Goal: Task Accomplishment & Management: Manage account settings

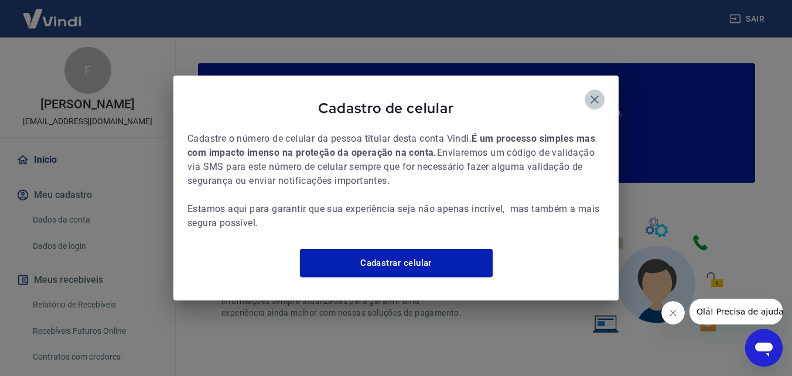
click at [596, 93] on icon "button" at bounding box center [594, 100] width 14 height 14
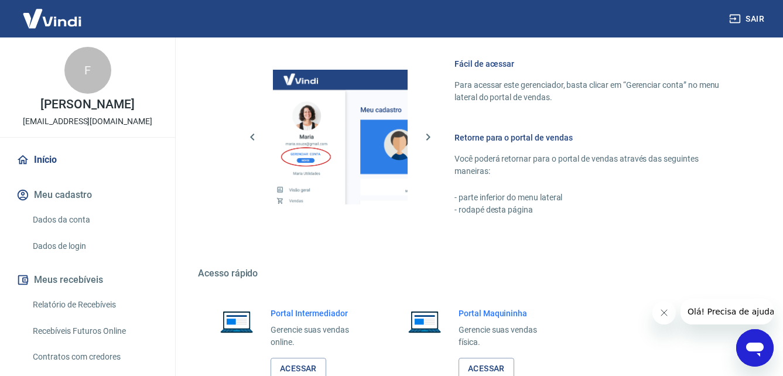
scroll to position [706, 0]
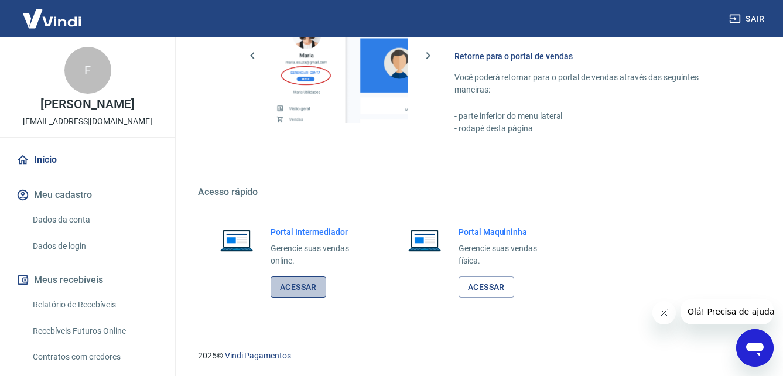
click at [295, 282] on link "Acessar" at bounding box center [299, 287] width 56 height 22
